Goal: Find specific page/section: Find specific page/section

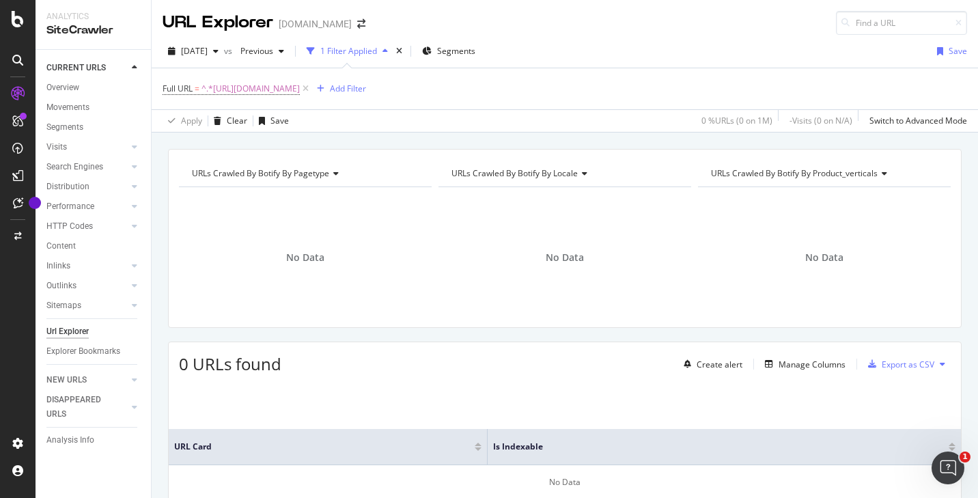
click at [312, 87] on icon at bounding box center [306, 89] width 12 height 14
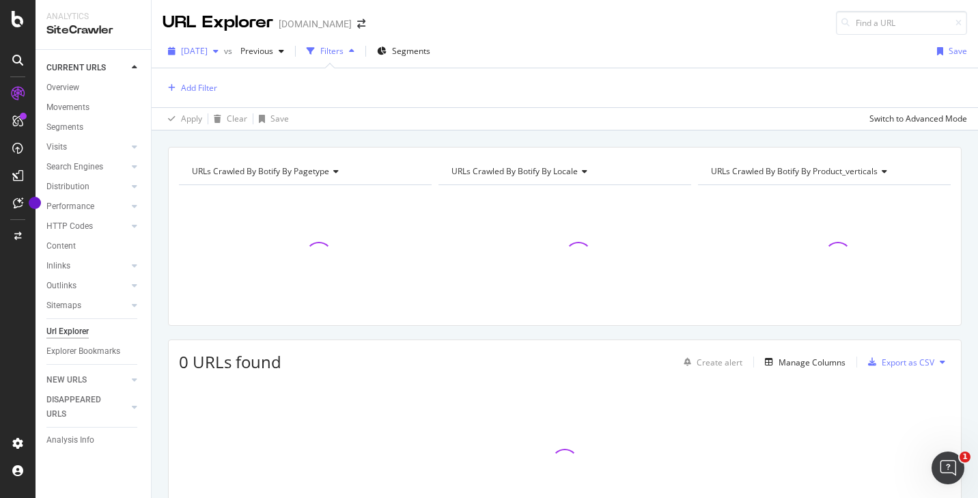
click at [219, 49] on icon "button" at bounding box center [215, 51] width 5 height 8
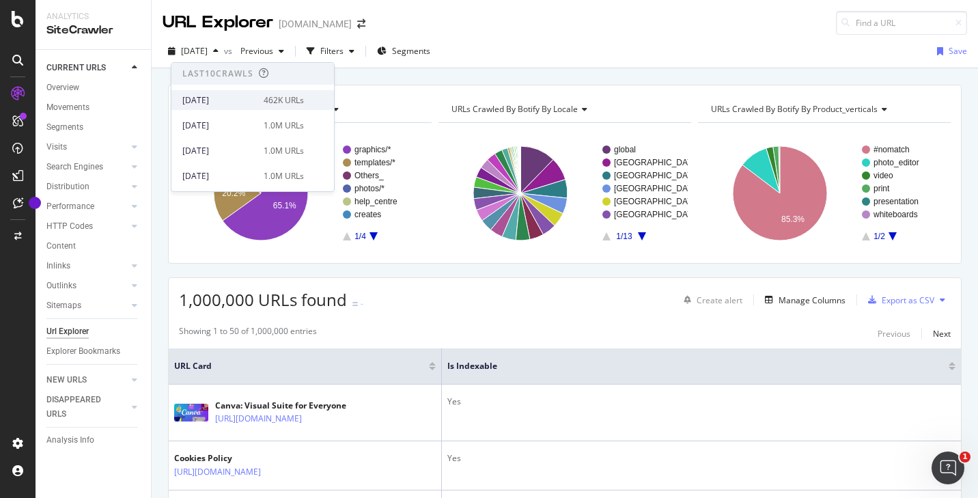
click at [246, 100] on div "[DATE]" at bounding box center [218, 100] width 73 height 12
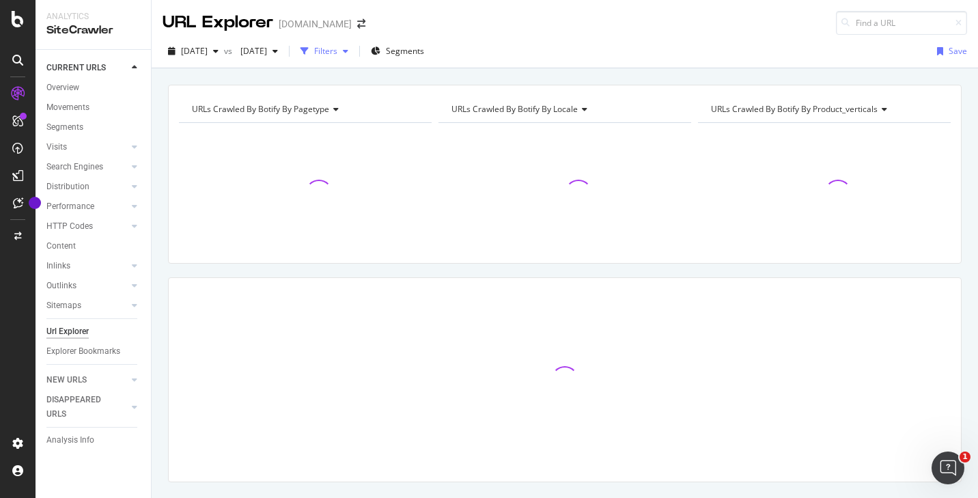
click at [354, 51] on div "button" at bounding box center [346, 51] width 16 height 8
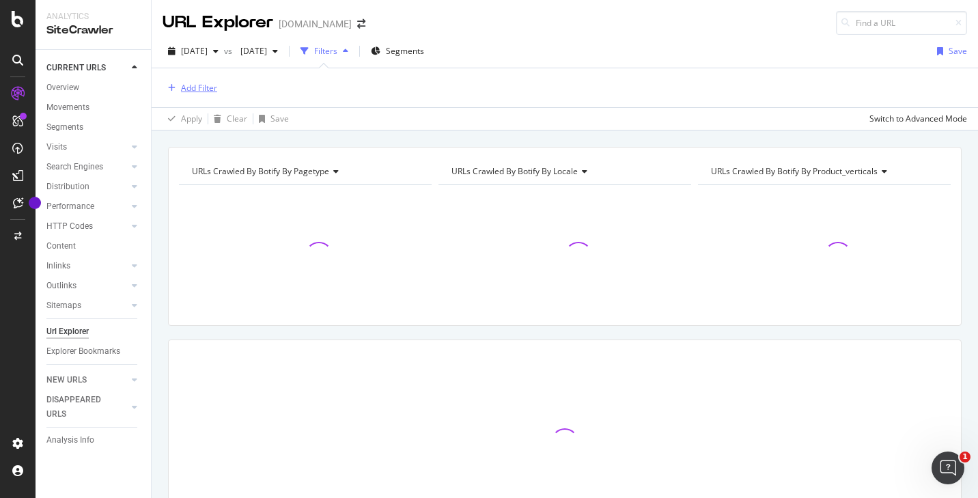
click at [203, 91] on div "Add Filter" at bounding box center [199, 88] width 36 height 12
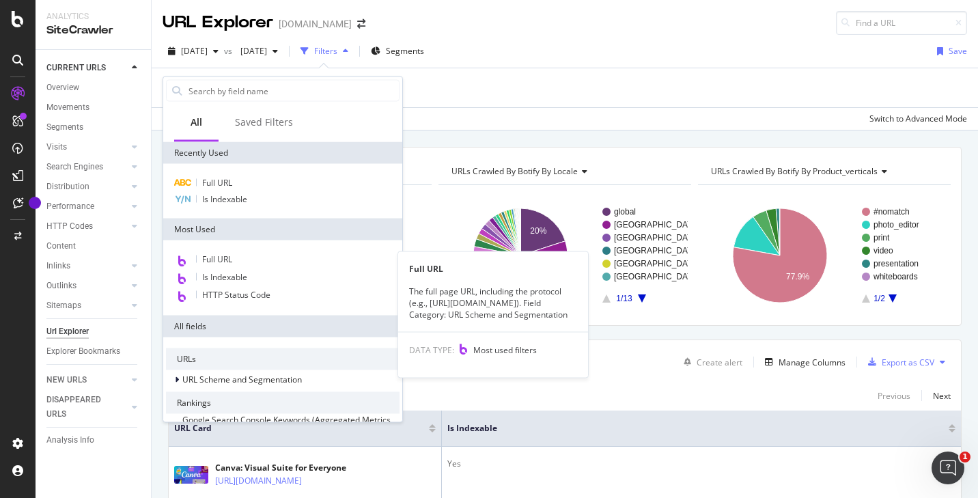
click at [250, 262] on div "Full URL" at bounding box center [283, 260] width 234 height 18
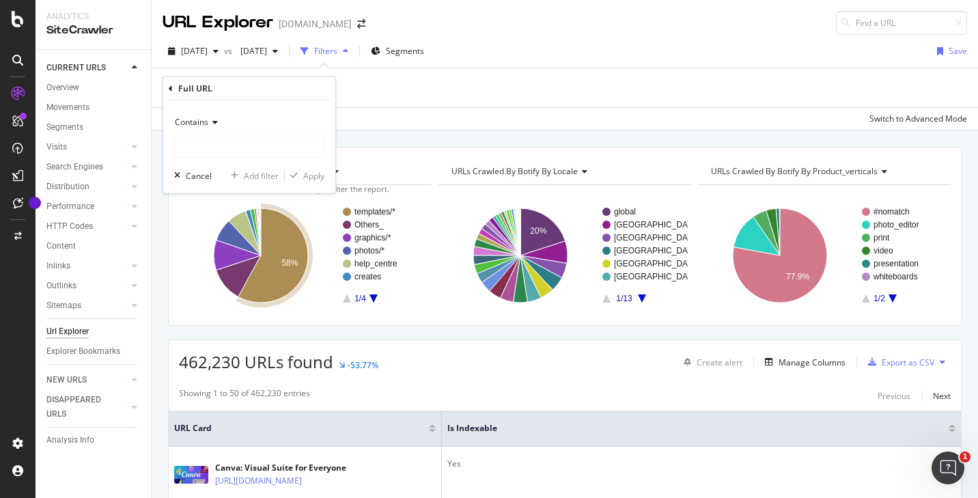
click at [217, 126] on div "Contains" at bounding box center [249, 122] width 150 height 22
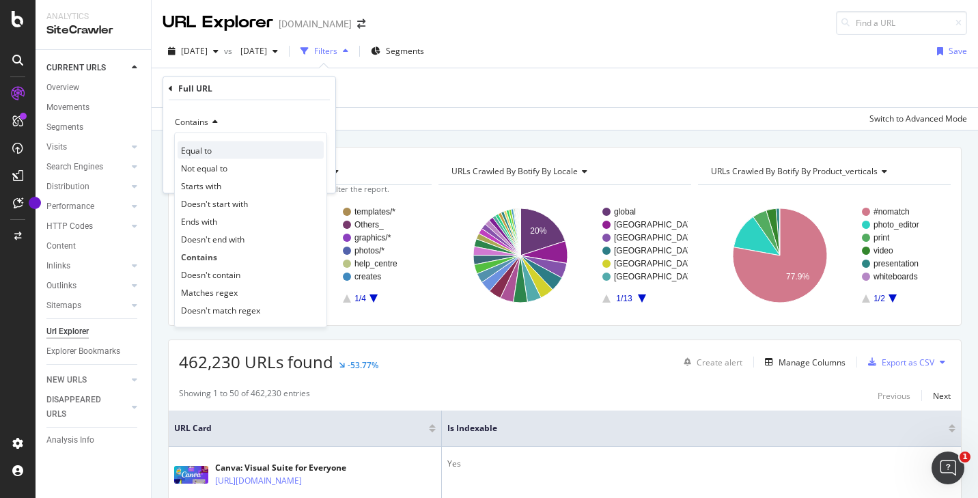
click at [220, 150] on div "Equal to" at bounding box center [251, 150] width 146 height 18
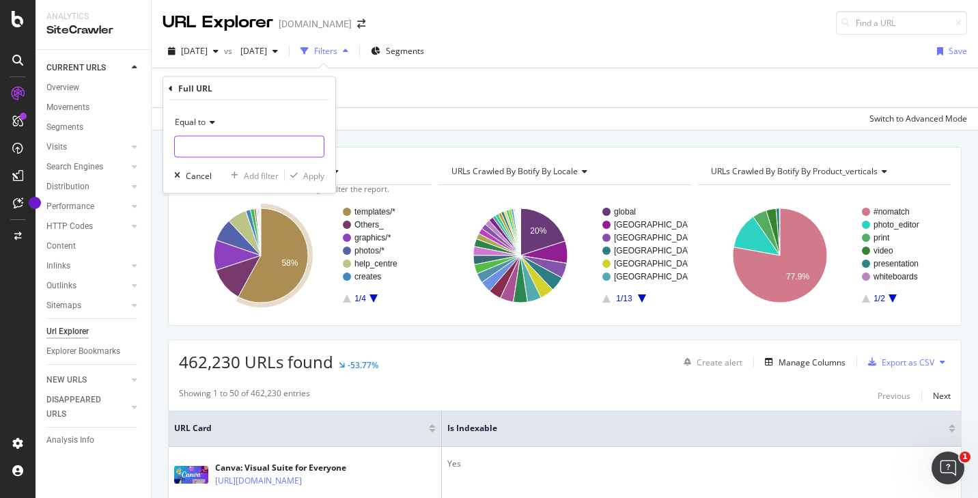
click at [242, 146] on input "text" at bounding box center [249, 147] width 149 height 22
paste input "[URL][DOMAIN_NAME]"
type input "[URL][DOMAIN_NAME]"
click at [318, 173] on div "Apply" at bounding box center [313, 175] width 21 height 12
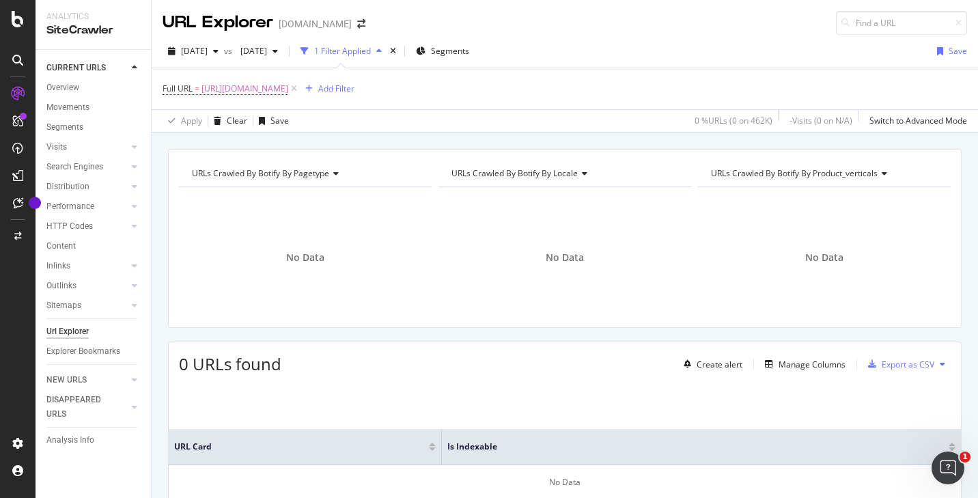
click at [300, 87] on icon at bounding box center [294, 89] width 12 height 14
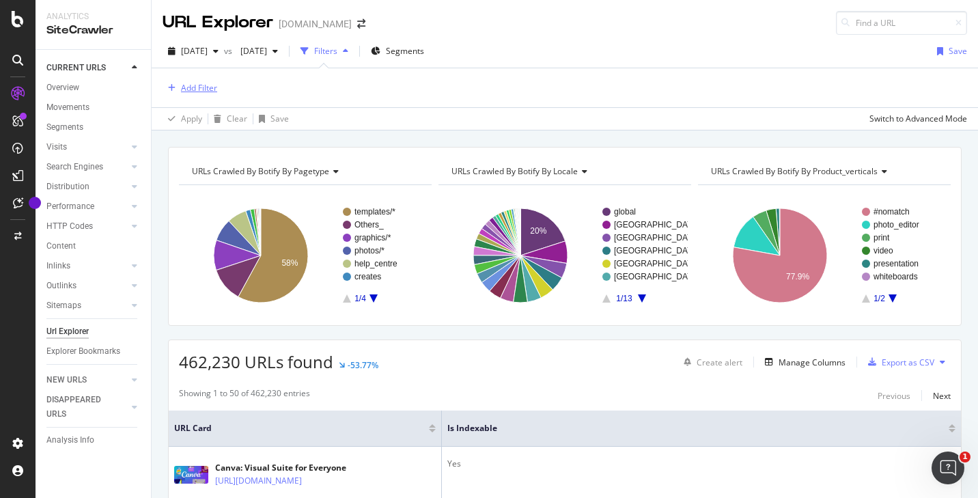
click at [195, 90] on div "Add Filter" at bounding box center [199, 88] width 36 height 12
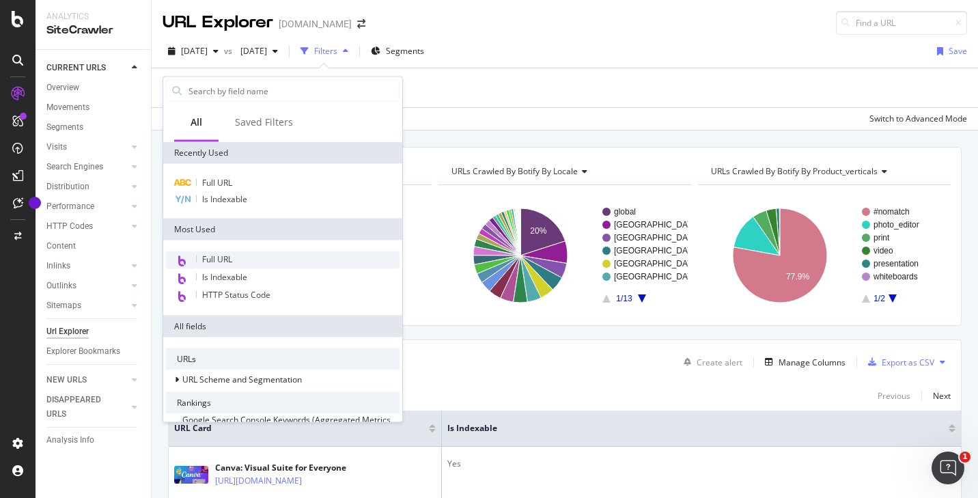
click at [240, 258] on div "Full URL" at bounding box center [283, 260] width 234 height 18
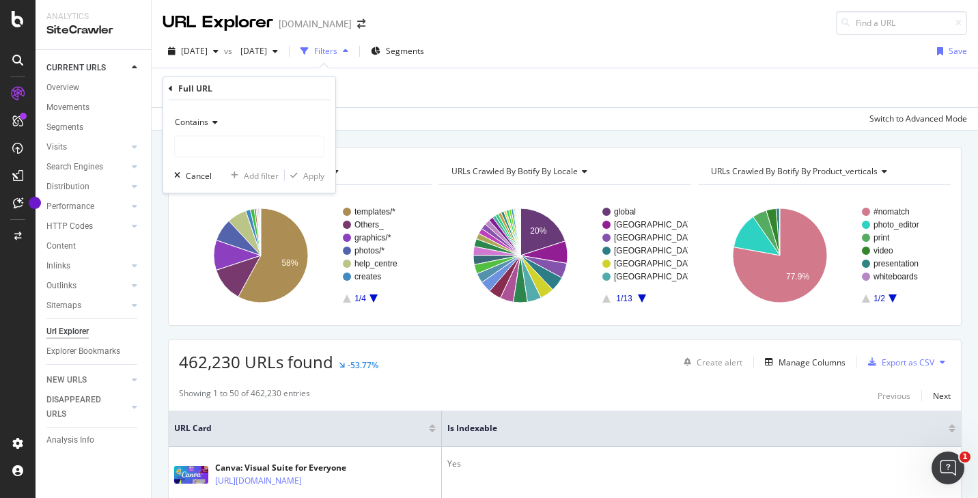
click at [210, 113] on div "Contains" at bounding box center [249, 122] width 150 height 22
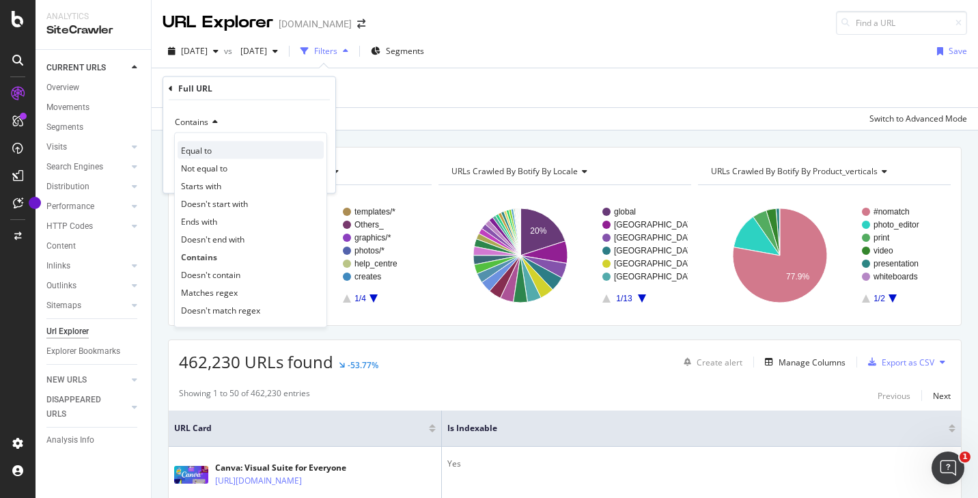
click at [210, 144] on span "Equal to" at bounding box center [196, 150] width 31 height 12
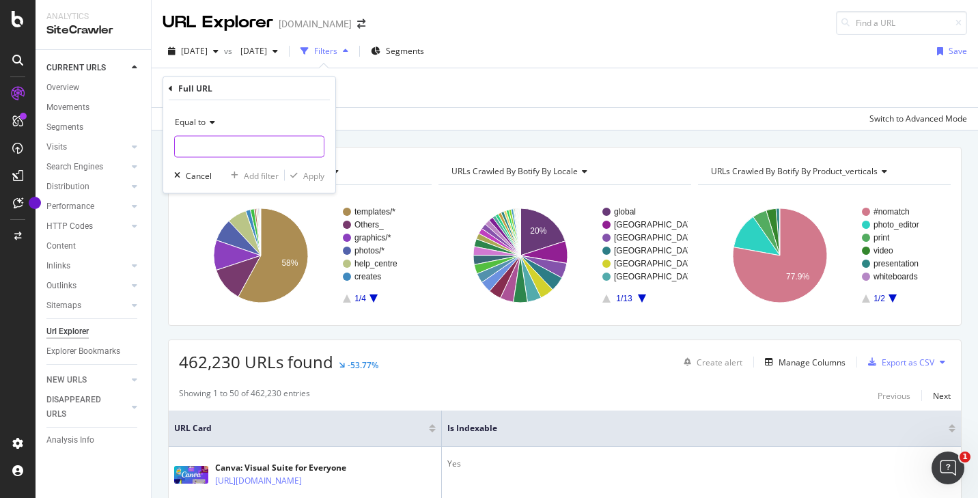
click at [256, 147] on input "text" at bounding box center [249, 147] width 149 height 22
paste input "[URL][DOMAIN_NAME]"
type input "[URL][DOMAIN_NAME]"
click at [314, 178] on div "Apply" at bounding box center [313, 175] width 21 height 12
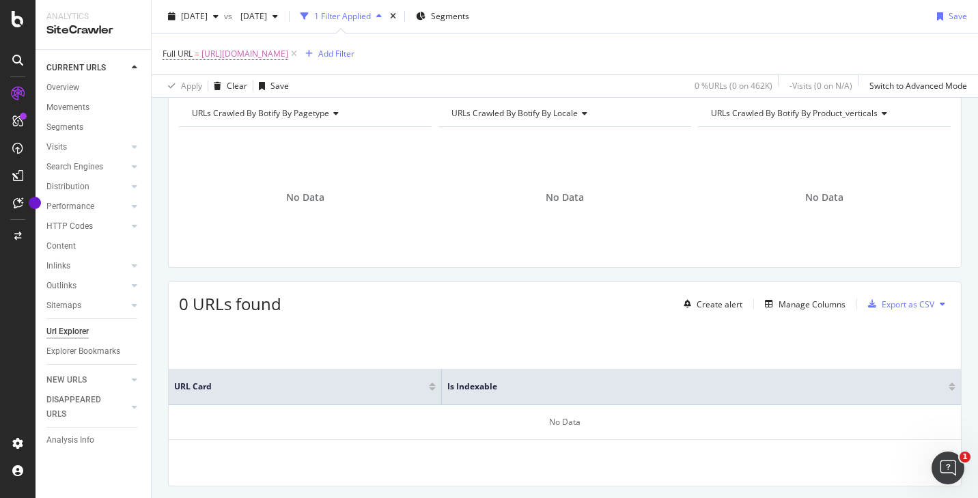
scroll to position [96, 0]
